Goal: Transaction & Acquisition: Purchase product/service

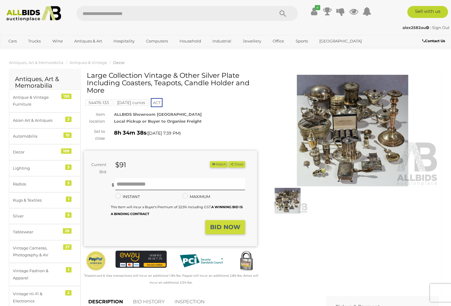
click at [321, 112] on img at bounding box center [352, 131] width 173 height 112
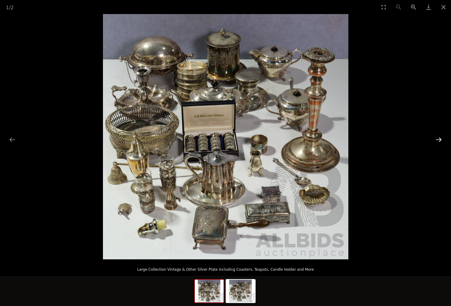
click at [441, 138] on button "Next slide" at bounding box center [438, 140] width 13 height 12
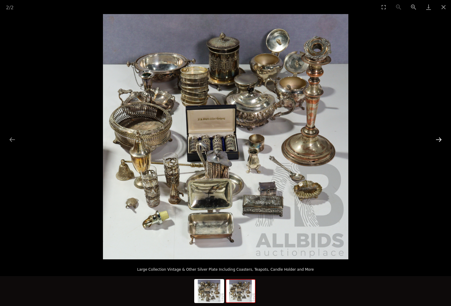
click at [441, 138] on button "Next slide" at bounding box center [438, 140] width 13 height 12
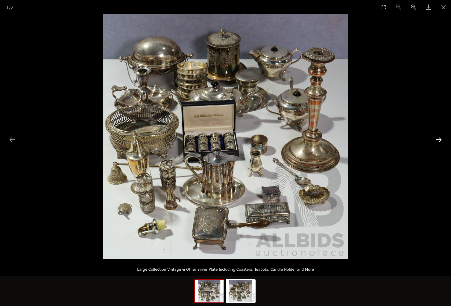
click at [441, 138] on button "Next slide" at bounding box center [438, 140] width 13 height 12
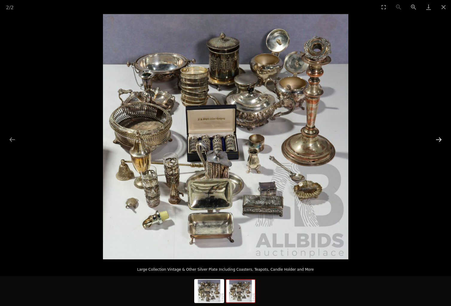
click at [441, 138] on button "Next slide" at bounding box center [438, 140] width 13 height 12
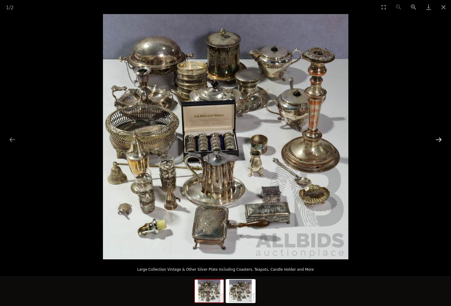
click at [441, 138] on button "Next slide" at bounding box center [438, 140] width 13 height 12
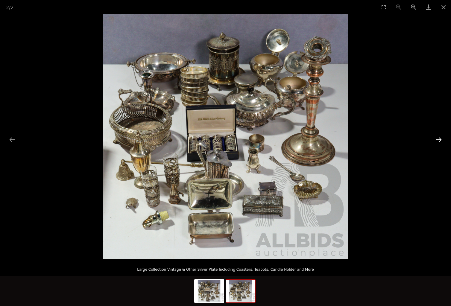
click at [441, 138] on button "Next slide" at bounding box center [438, 140] width 13 height 12
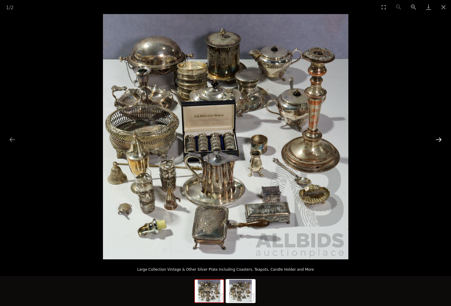
click at [441, 138] on button "Next slide" at bounding box center [438, 140] width 13 height 12
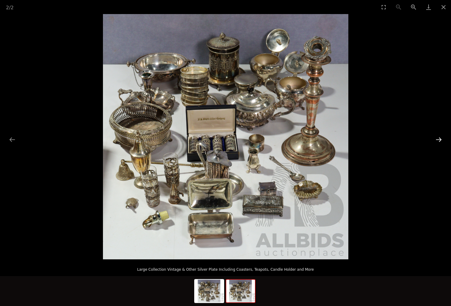
click at [441, 138] on button "Next slide" at bounding box center [438, 140] width 13 height 12
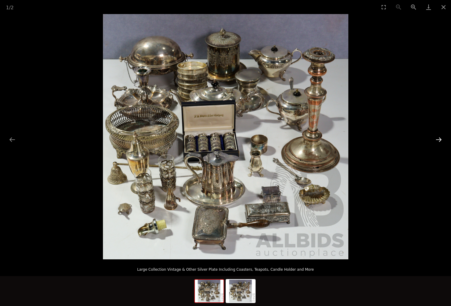
click at [441, 138] on button "Next slide" at bounding box center [438, 140] width 13 height 12
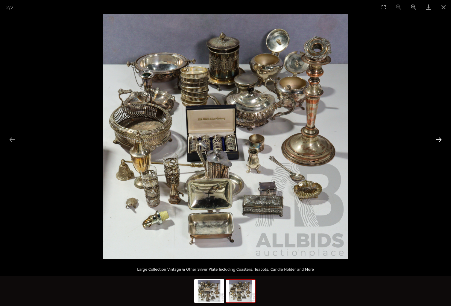
click at [441, 138] on button "Next slide" at bounding box center [438, 140] width 13 height 12
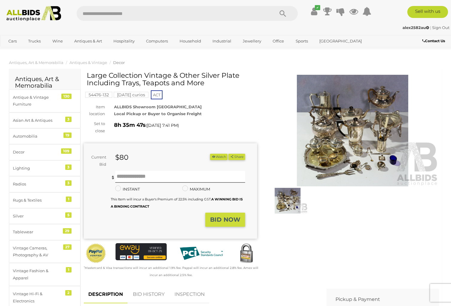
click at [351, 138] on img at bounding box center [352, 131] width 173 height 112
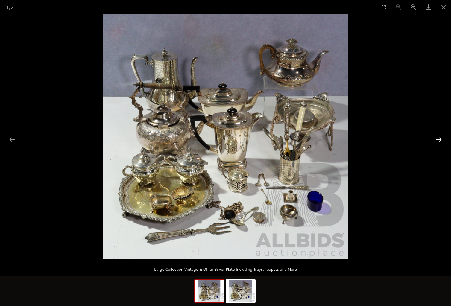
click at [439, 139] on button "Next slide" at bounding box center [438, 140] width 13 height 12
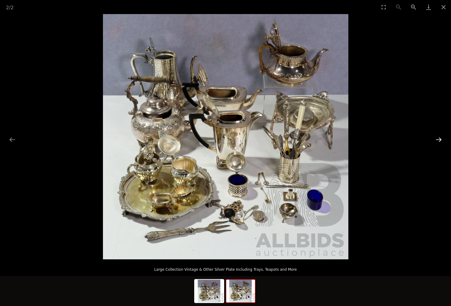
click at [439, 139] on button "Next slide" at bounding box center [438, 140] width 13 height 12
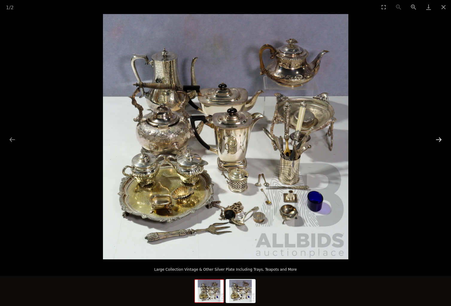
click at [439, 139] on button "Next slide" at bounding box center [438, 140] width 13 height 12
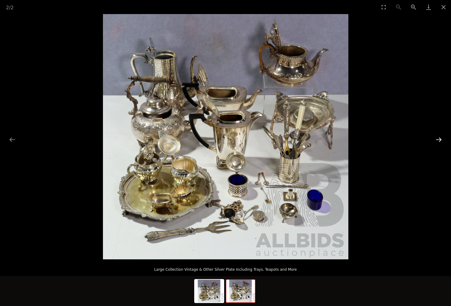
click at [439, 139] on button "Next slide" at bounding box center [438, 140] width 13 height 12
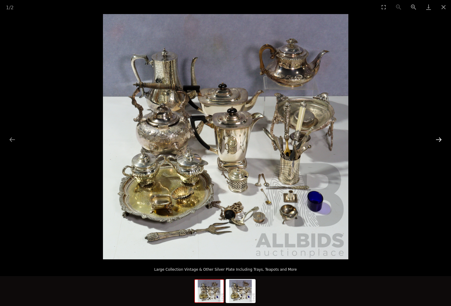
click at [439, 139] on button "Next slide" at bounding box center [438, 140] width 13 height 12
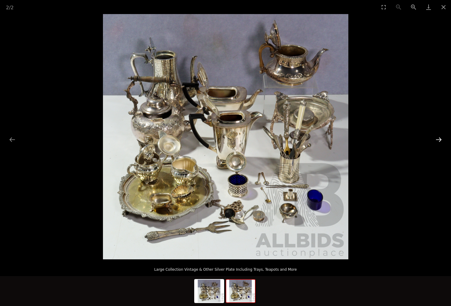
click at [439, 139] on button "Next slide" at bounding box center [438, 140] width 13 height 12
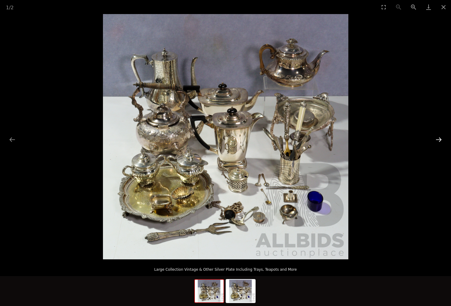
click at [439, 139] on button "Next slide" at bounding box center [438, 140] width 13 height 12
